Goal: Task Accomplishment & Management: Manage account settings

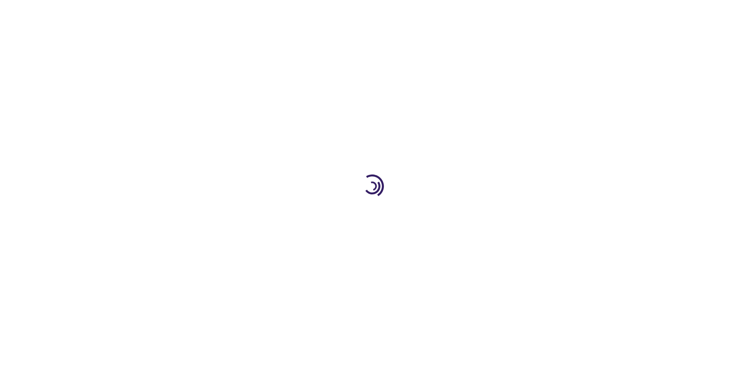
type input "1"
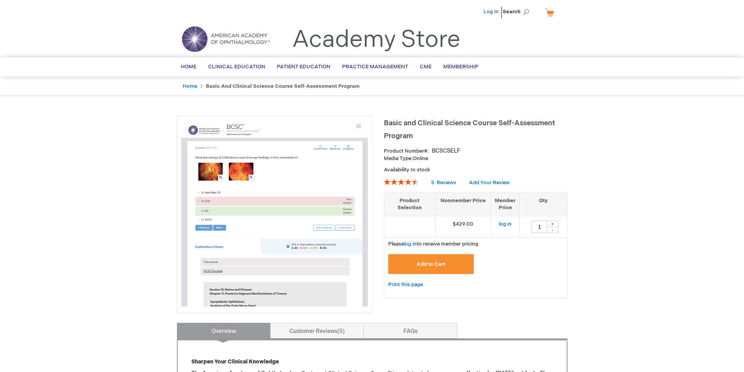
click at [489, 12] on link "Log In" at bounding box center [490, 12] width 15 height 6
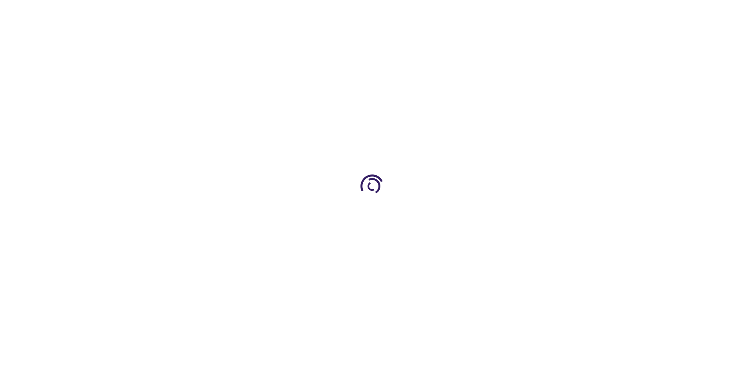
type input "1"
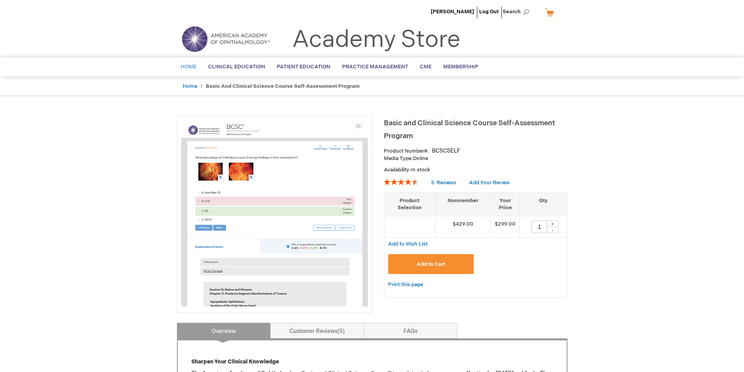
click at [188, 67] on span "Home" at bounding box center [189, 67] width 16 height 6
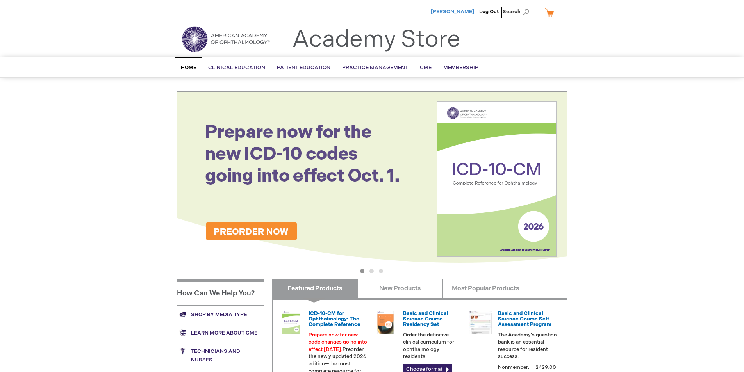
click at [460, 10] on span "[PERSON_NAME]" at bounding box center [452, 12] width 43 height 6
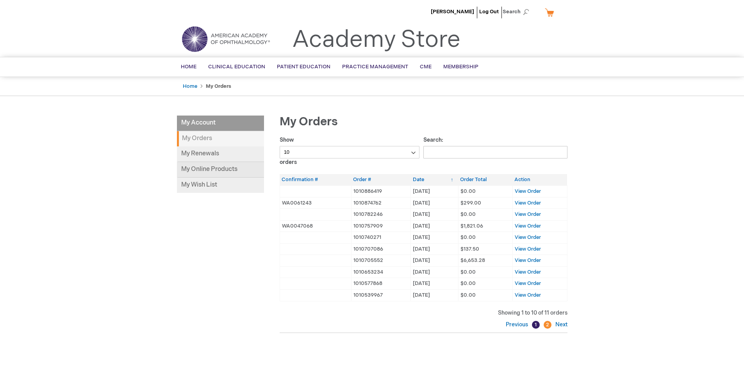
click at [204, 171] on link "My Online Products" at bounding box center [220, 170] width 87 height 16
